Goal: Transaction & Acquisition: Purchase product/service

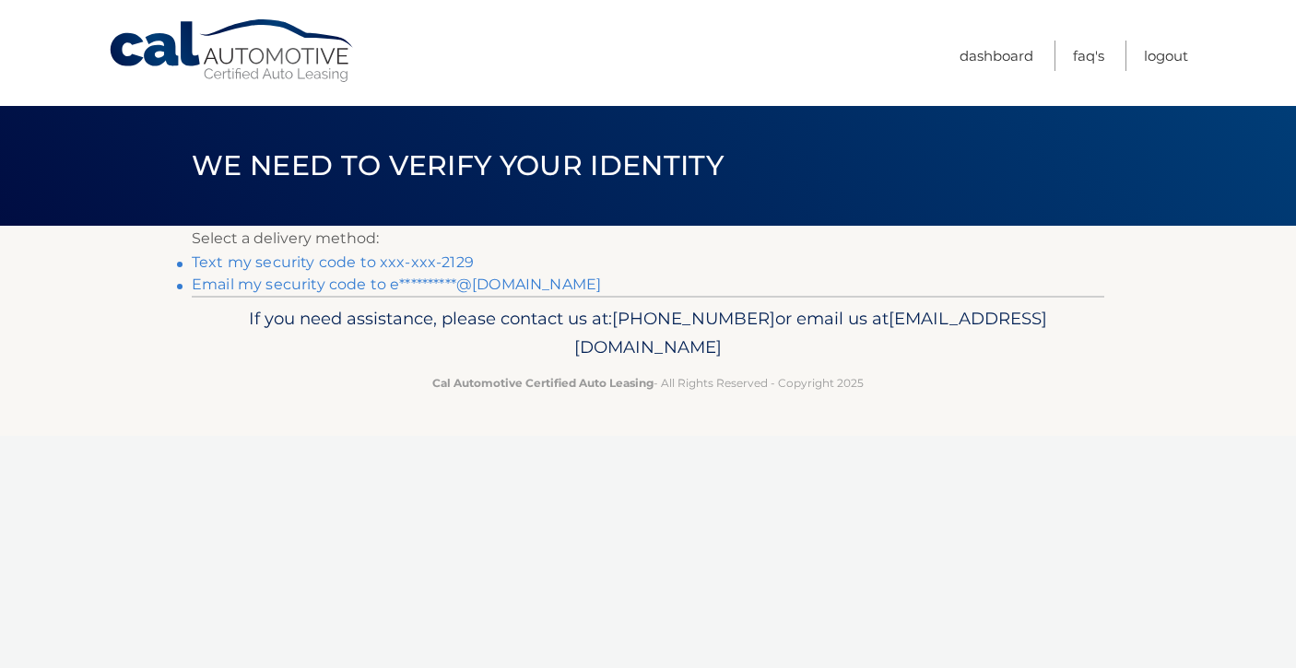
click at [408, 265] on link "Text my security code to xxx-xxx-2129" at bounding box center [333, 262] width 282 height 18
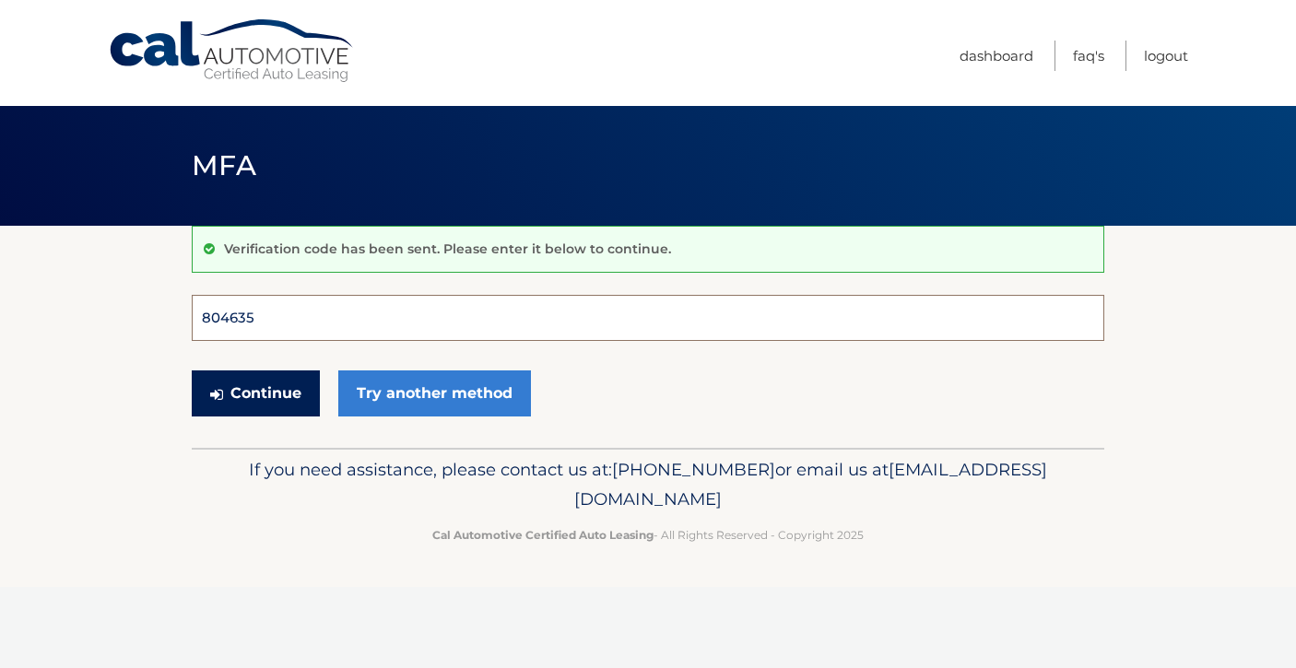
type input "804635"
click at [255, 393] on button "Continue" at bounding box center [256, 393] width 128 height 46
click at [252, 393] on button "Continue" at bounding box center [256, 393] width 128 height 46
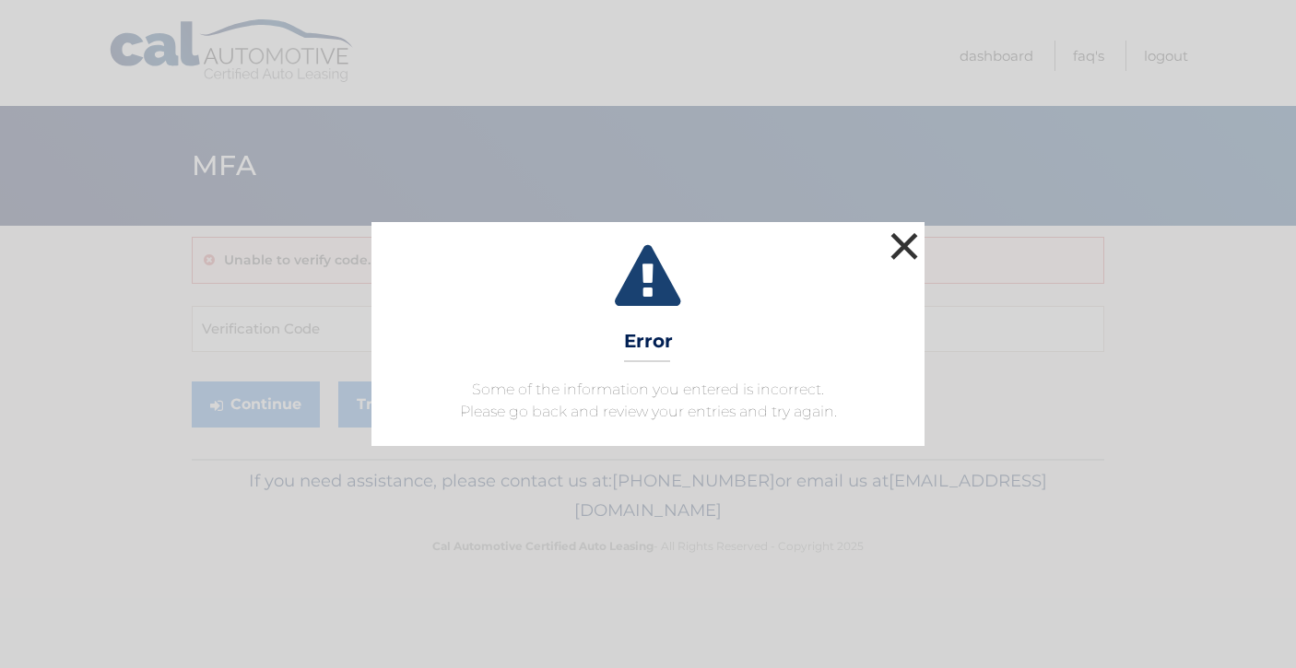
click at [899, 242] on button "×" at bounding box center [904, 246] width 37 height 37
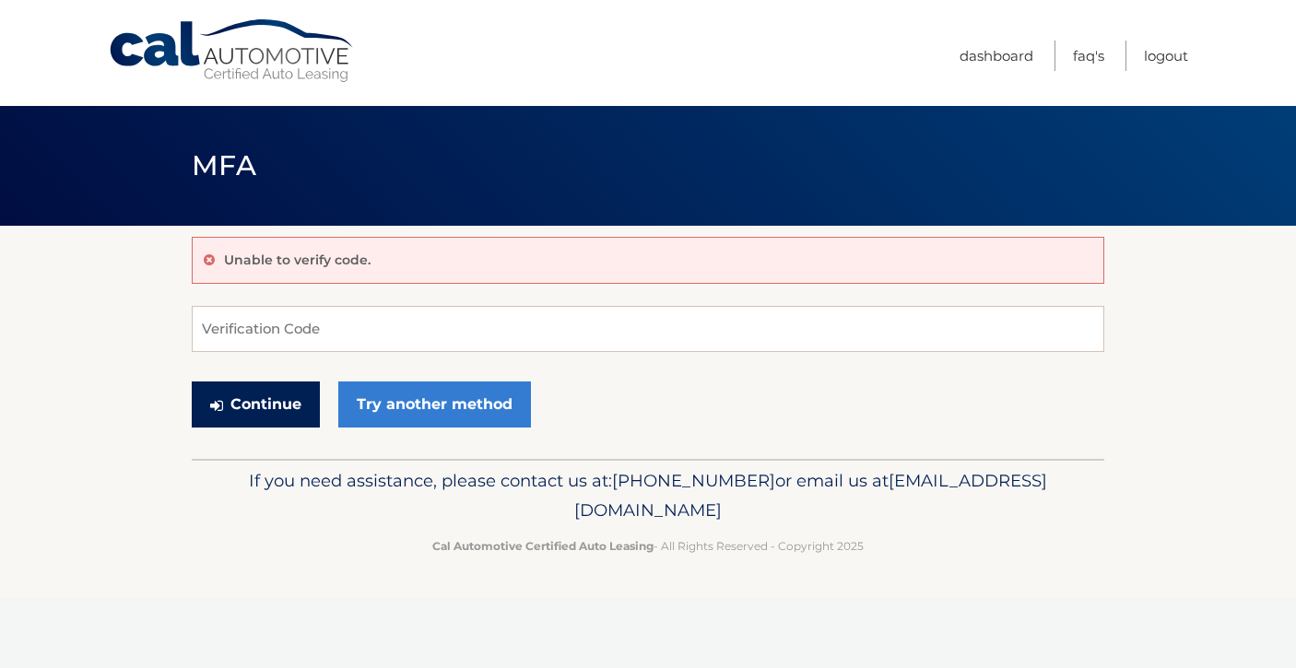
click at [263, 404] on button "Continue" at bounding box center [256, 405] width 128 height 46
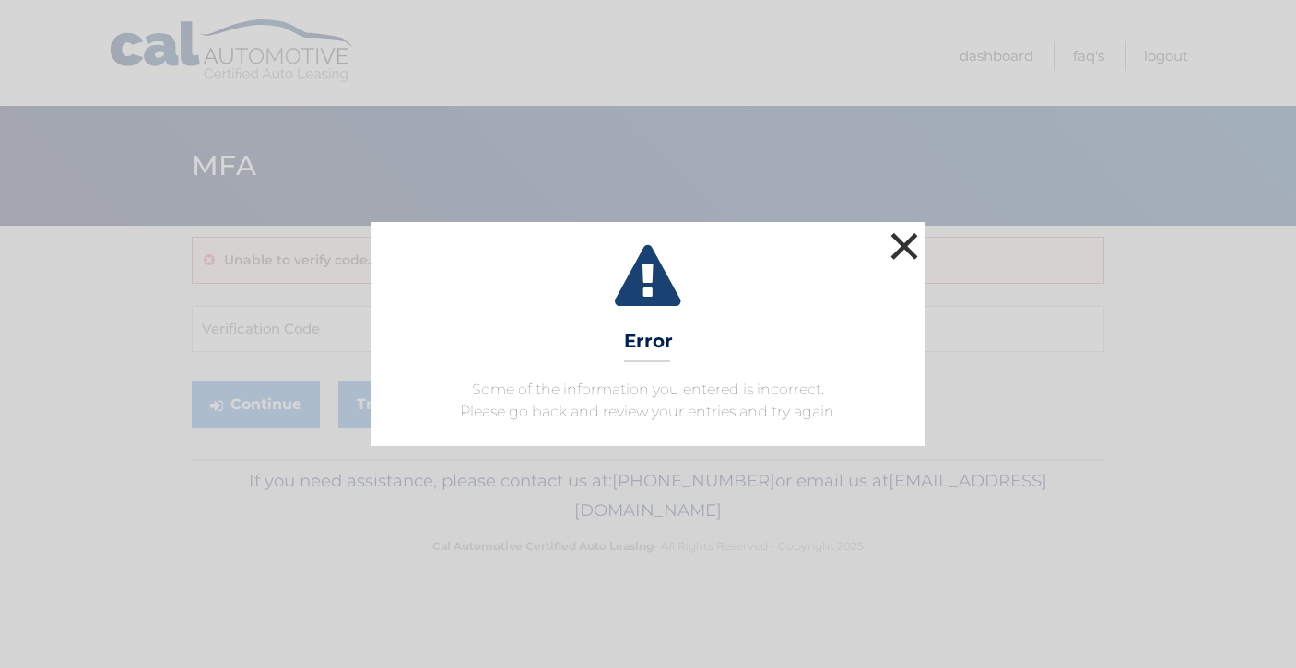
click at [910, 245] on button "×" at bounding box center [904, 246] width 37 height 37
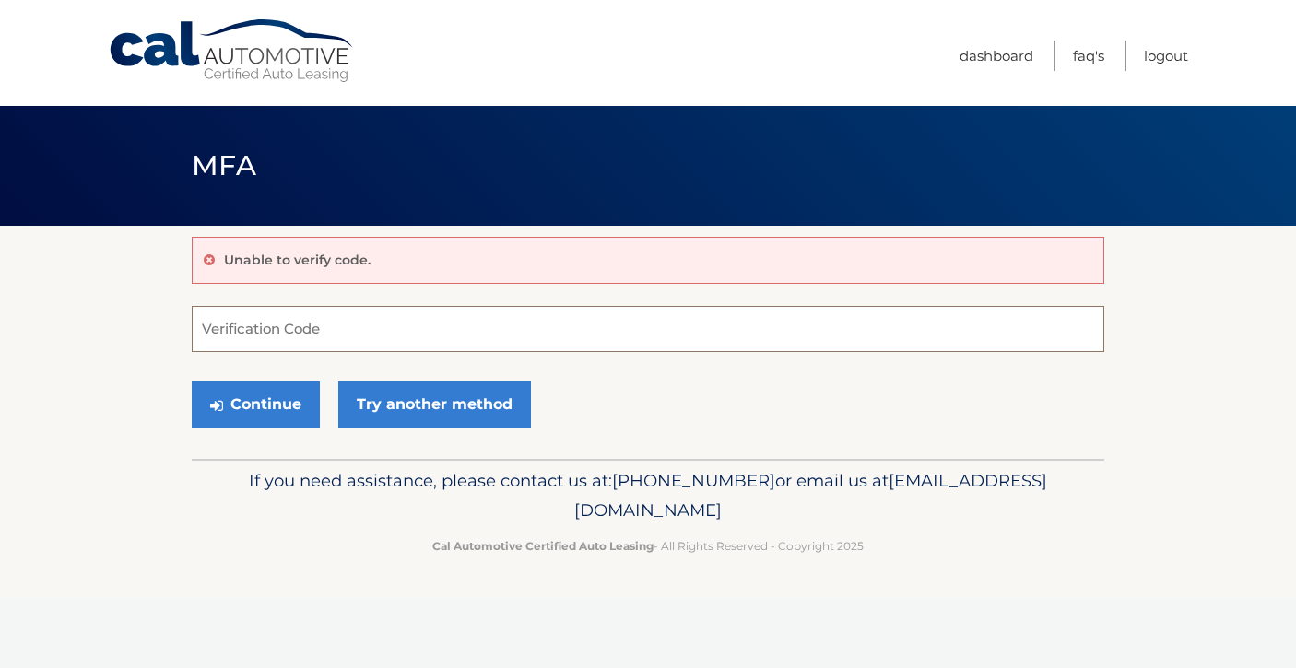
click at [370, 330] on input "Verification Code" at bounding box center [648, 329] width 912 height 46
type input "804635"
click at [280, 409] on button "Continue" at bounding box center [256, 405] width 128 height 46
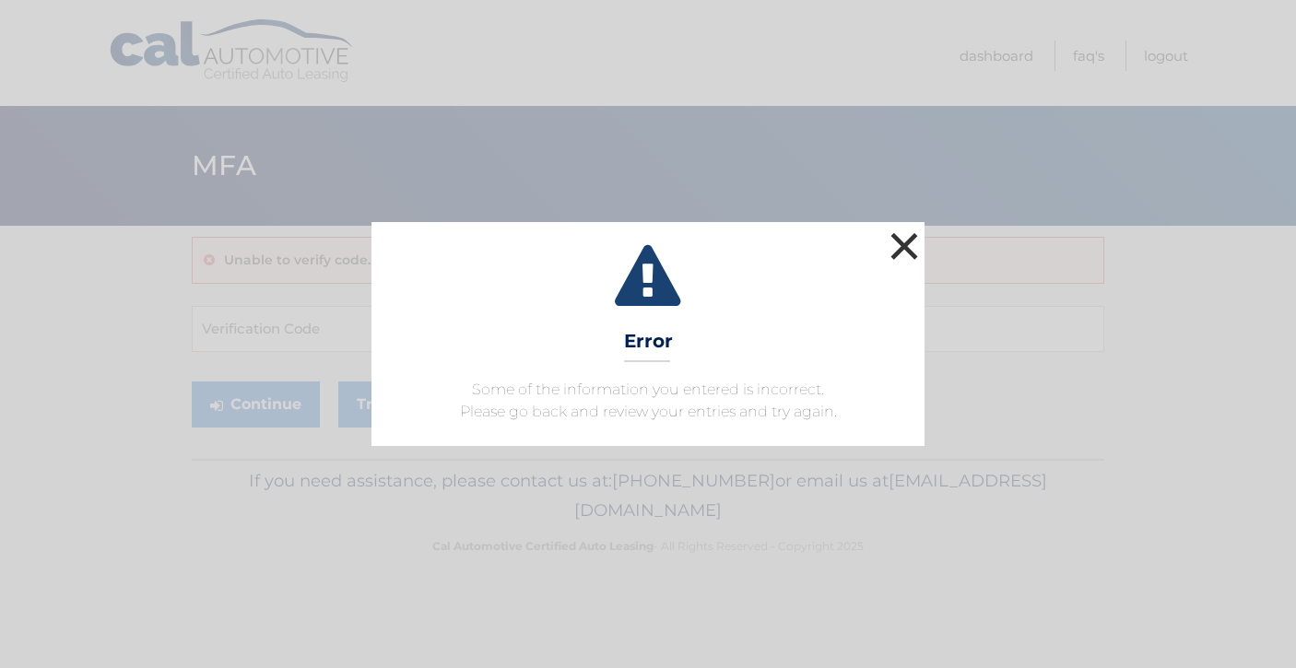
click at [914, 244] on button "×" at bounding box center [904, 246] width 37 height 37
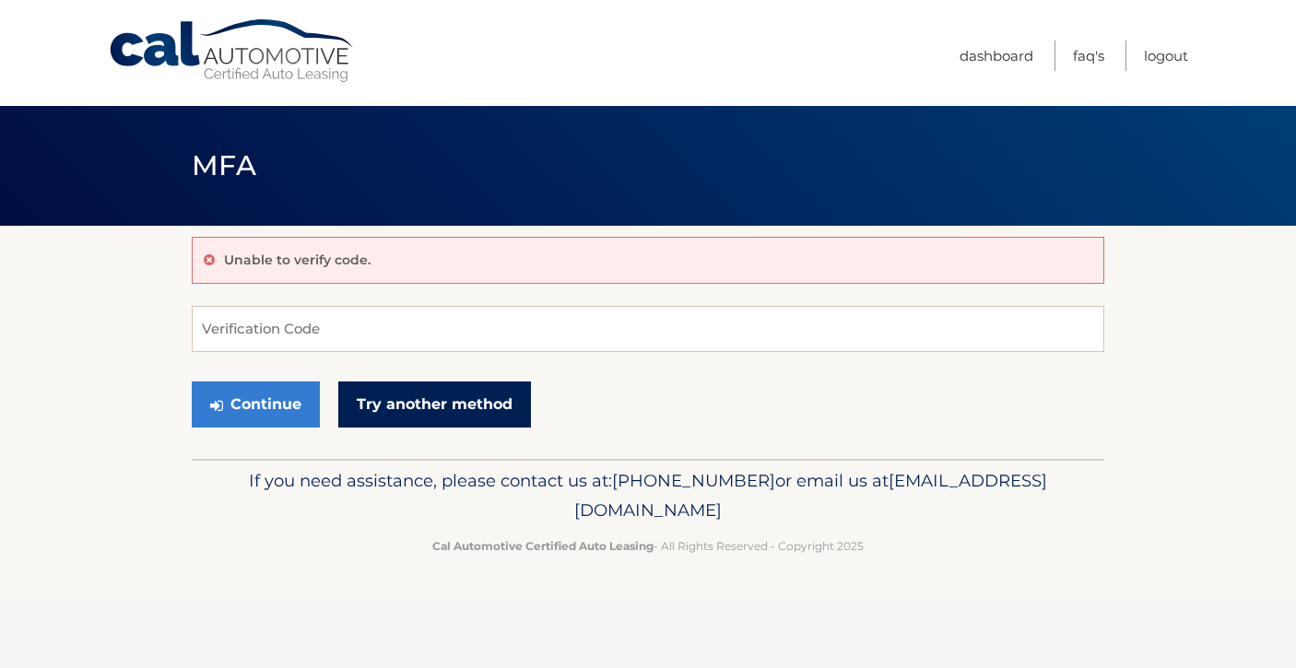
click at [442, 409] on link "Try another method" at bounding box center [434, 405] width 193 height 46
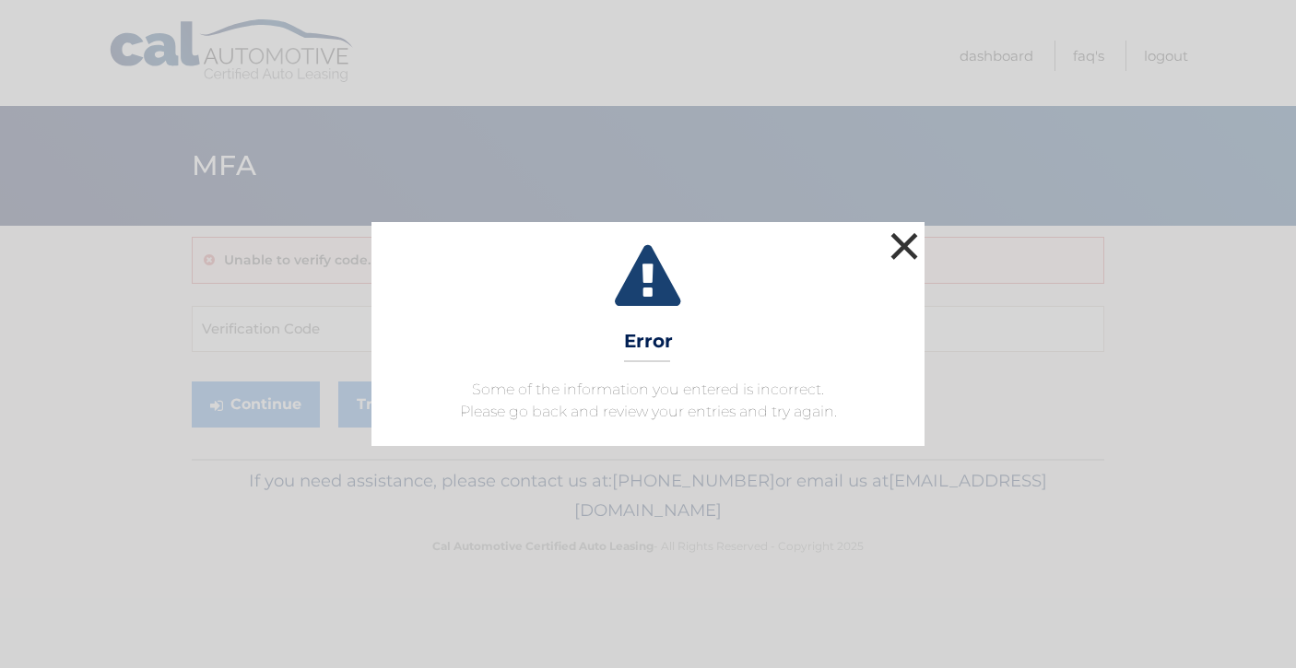
click at [900, 243] on button "×" at bounding box center [904, 246] width 37 height 37
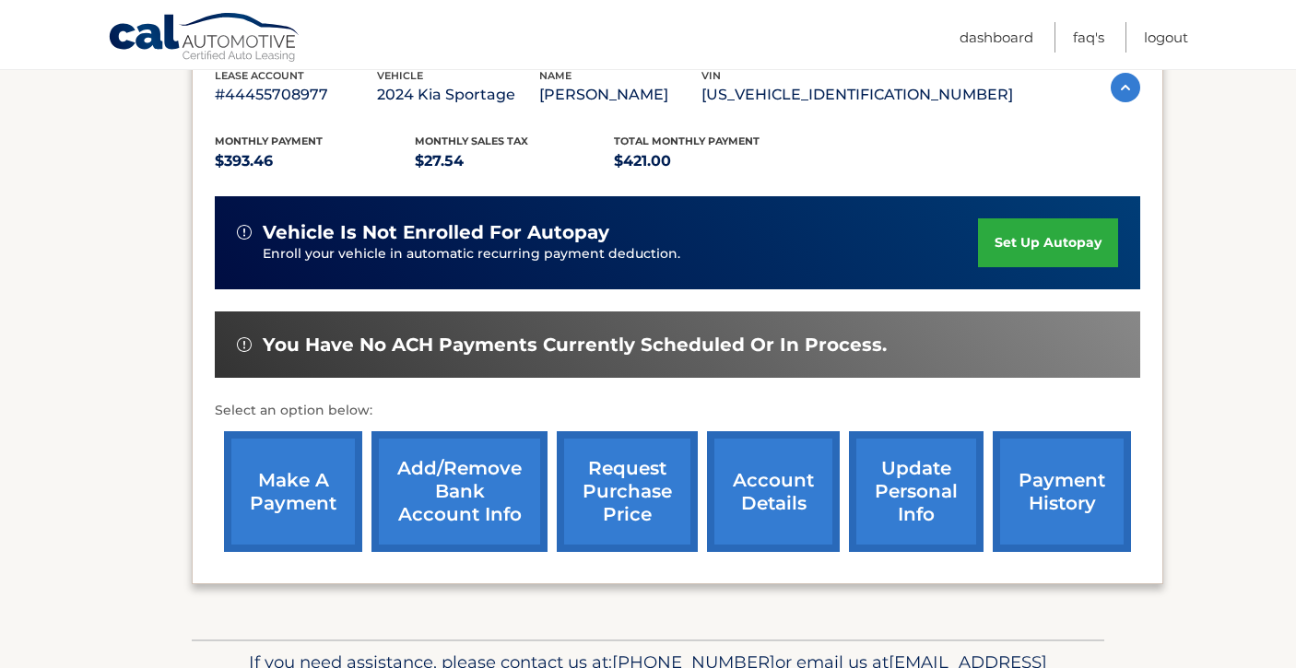
scroll to position [364, 0]
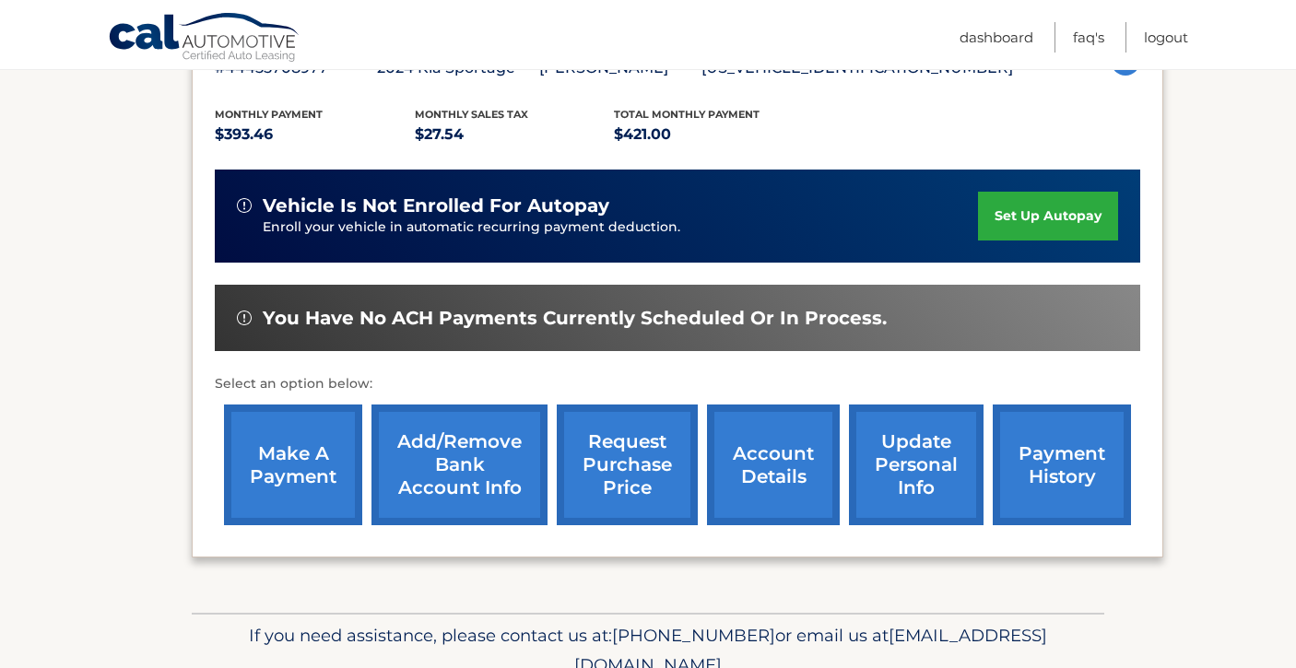
click at [309, 472] on link "make a payment" at bounding box center [293, 465] width 138 height 121
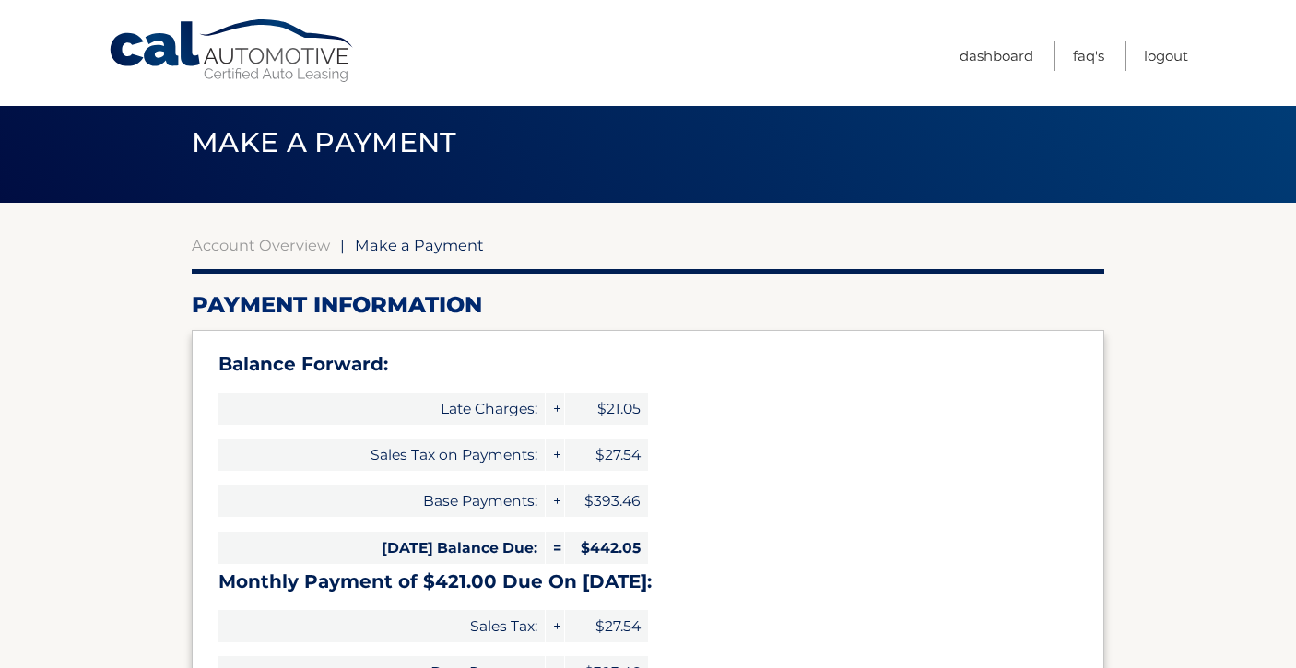
type input "863.05"
select select "MDFmN2Y0NDEtM2M0MS00MTU2LTgwZmQtZGZmODE4Y2Q5Njdh"
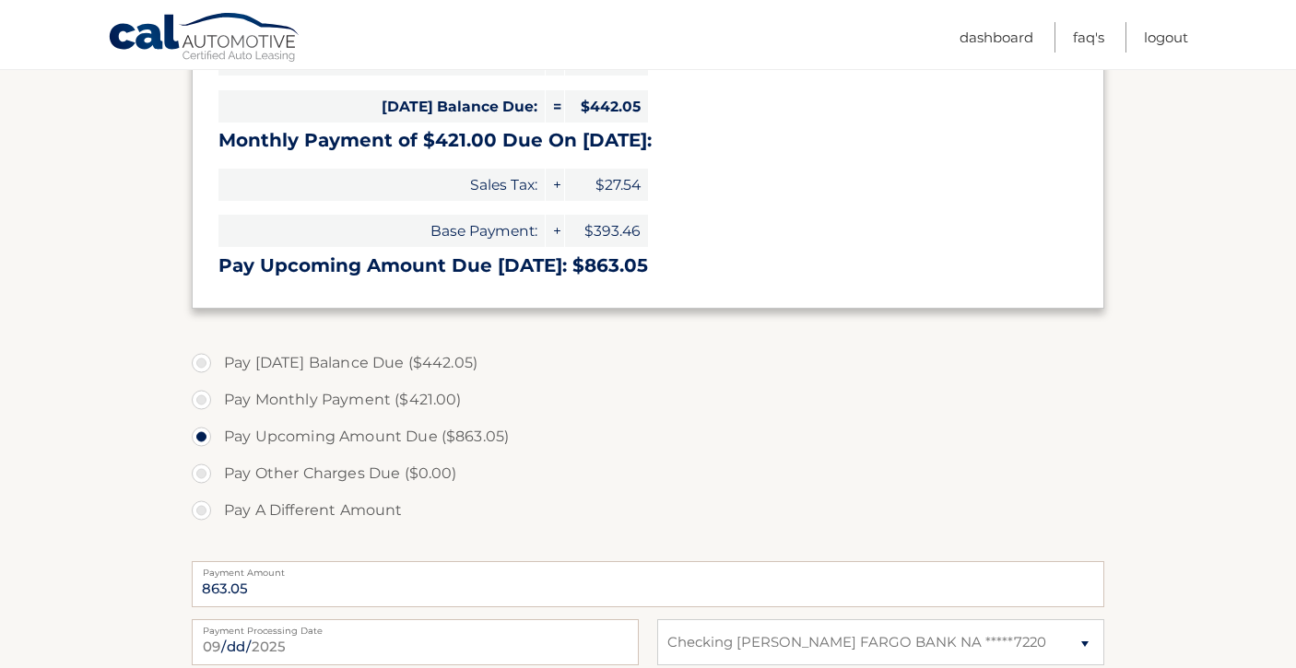
scroll to position [465, 0]
click at [206, 358] on label "Pay Today's Balance Due ($442.05)" at bounding box center [648, 362] width 912 height 37
click at [206, 358] on input "Pay Today's Balance Due ($442.05)" at bounding box center [208, 358] width 18 height 29
radio input "true"
type input "442.05"
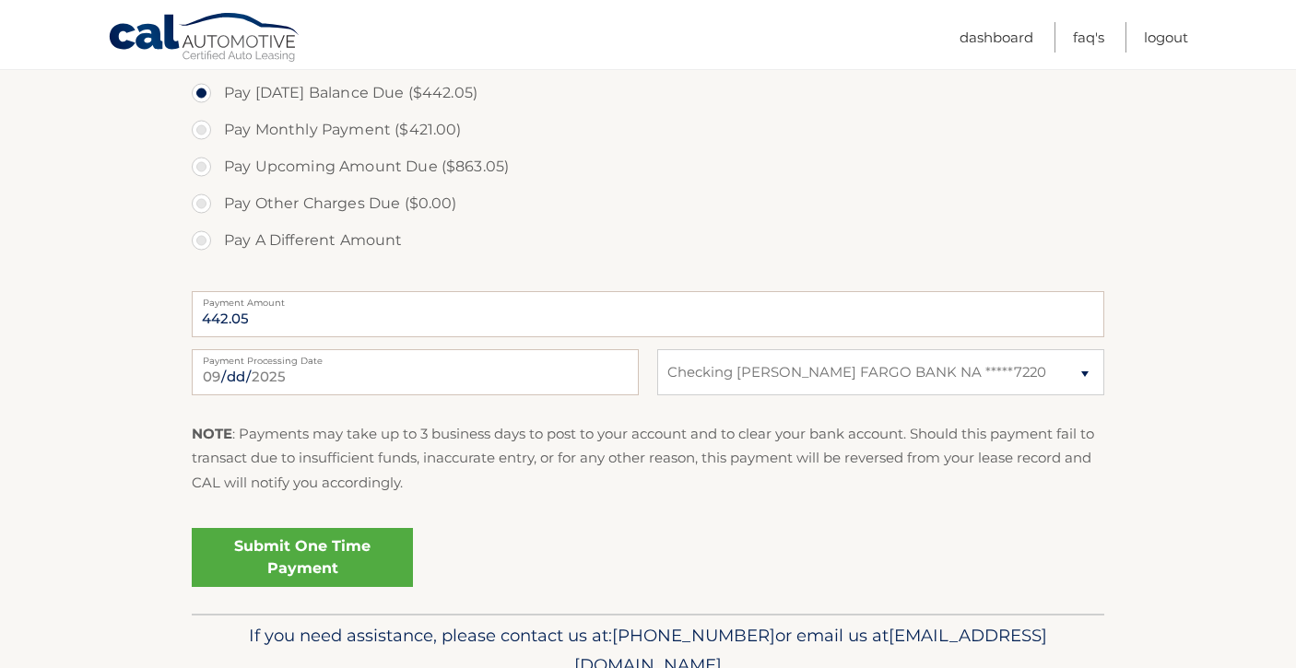
scroll to position [740, 0]
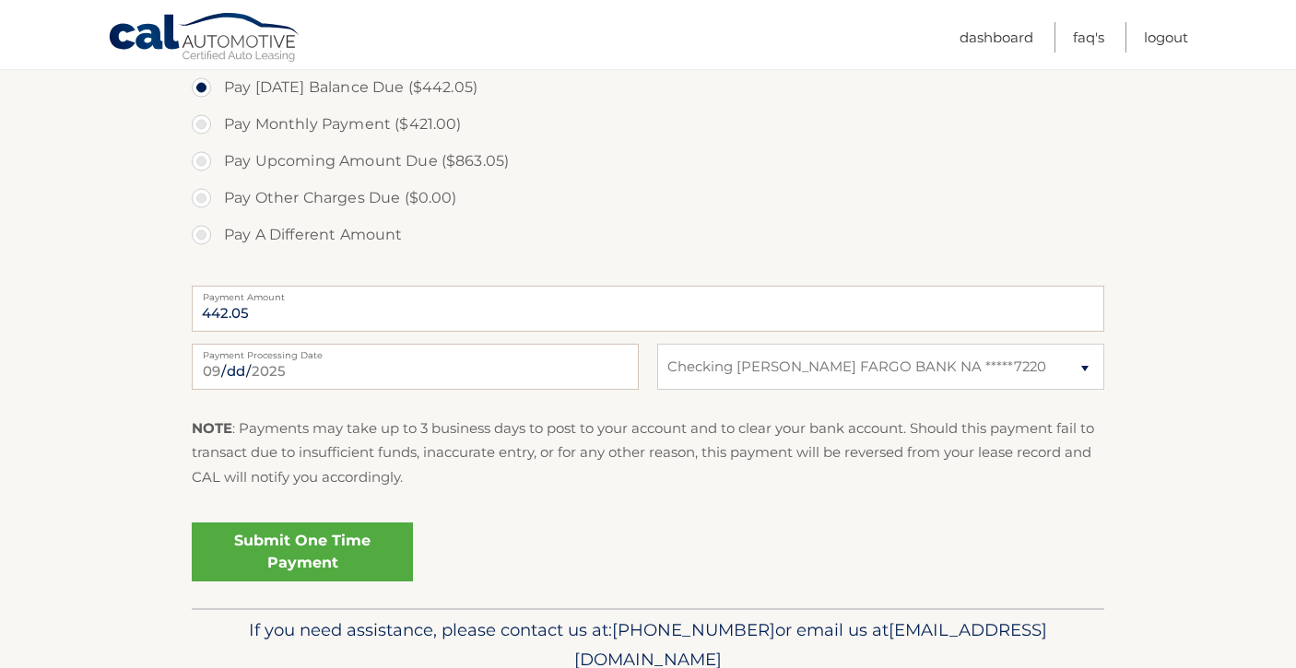
click at [290, 547] on link "Submit One Time Payment" at bounding box center [302, 552] width 221 height 59
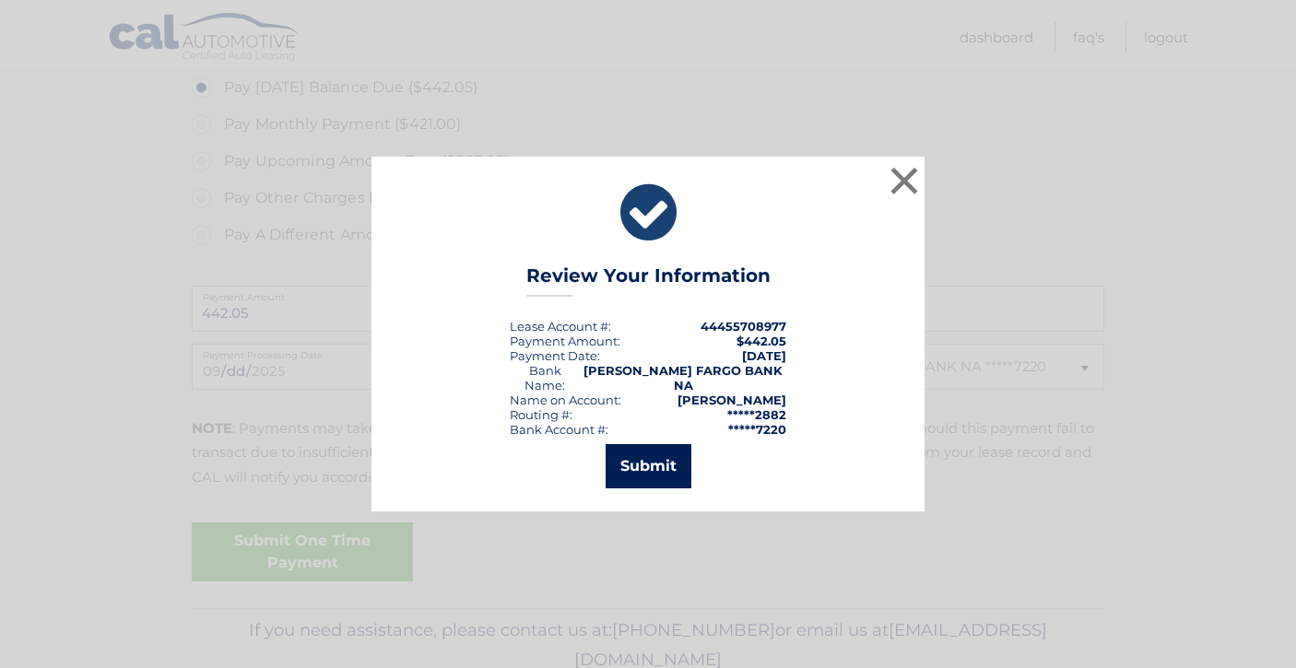
click at [664, 458] on button "Submit" at bounding box center [649, 466] width 86 height 44
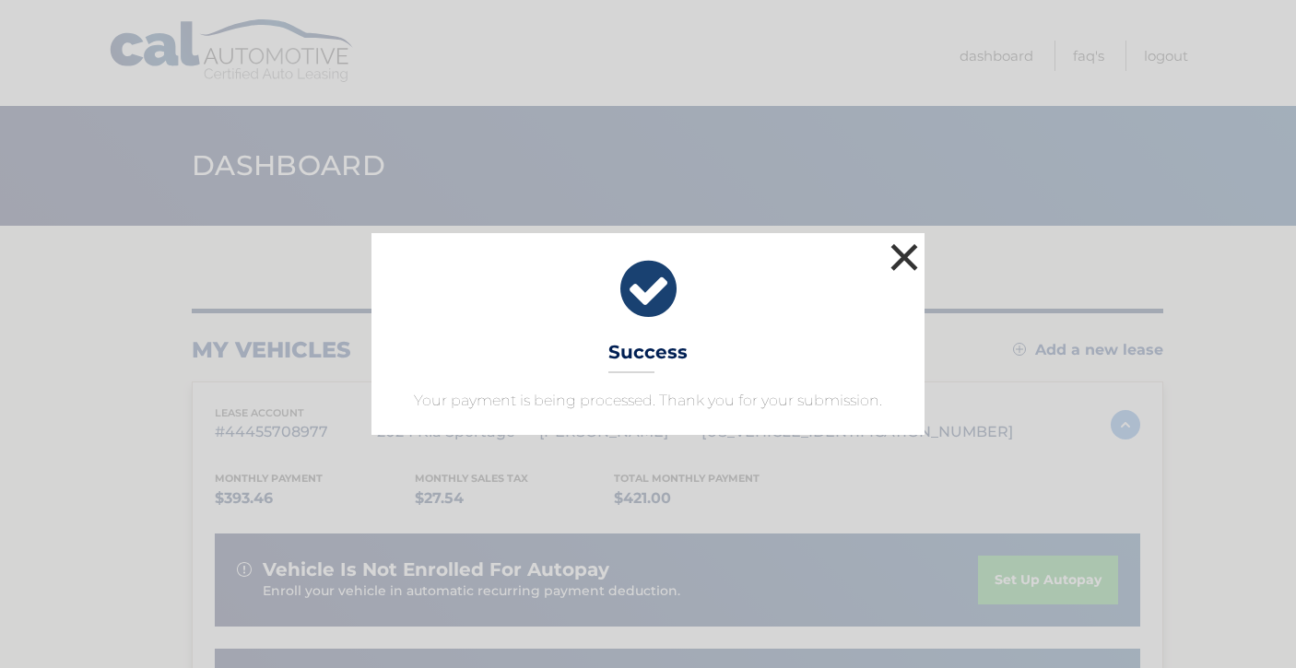
click at [900, 257] on button "×" at bounding box center [904, 257] width 37 height 37
